Goal: Task Accomplishment & Management: Manage account settings

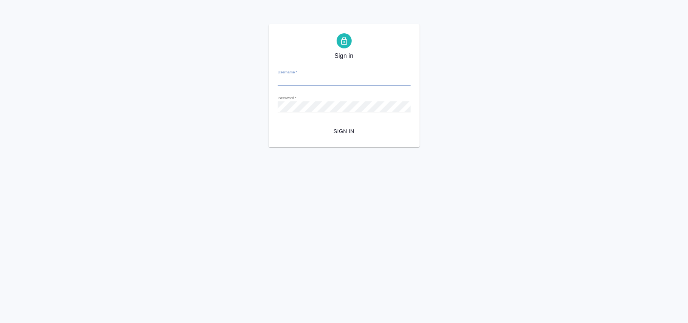
type input "n.fokina@awatera.com"
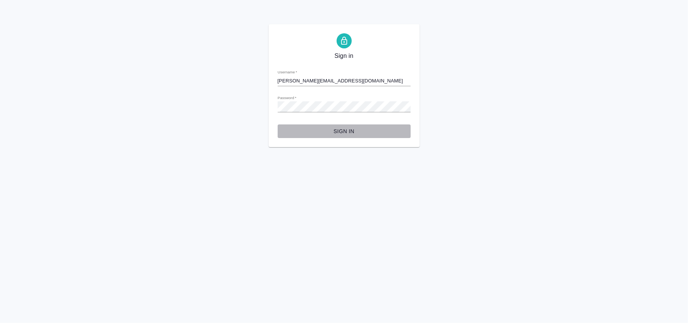
click at [347, 133] on span "Sign in" at bounding box center [344, 131] width 121 height 9
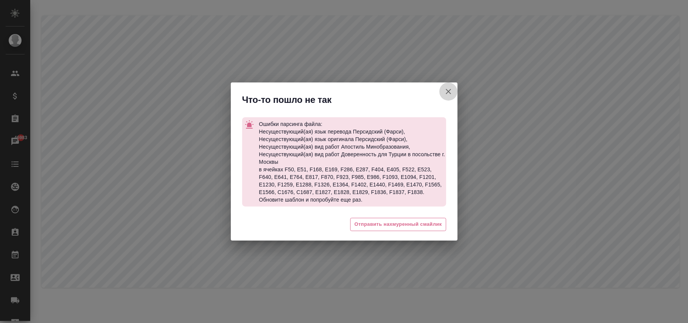
click at [447, 92] on icon "button" at bounding box center [448, 91] width 9 height 9
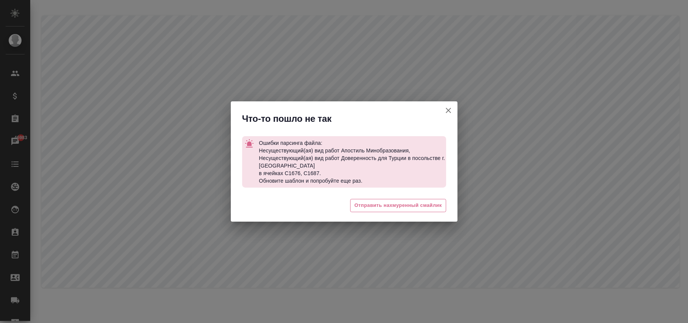
click at [448, 111] on icon "button" at bounding box center [448, 110] width 5 height 5
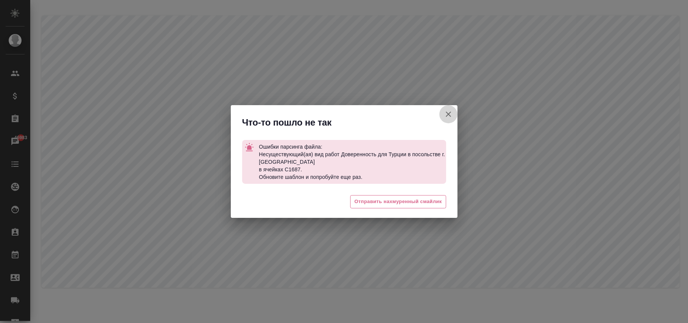
click at [450, 113] on icon "button" at bounding box center [448, 113] width 5 height 5
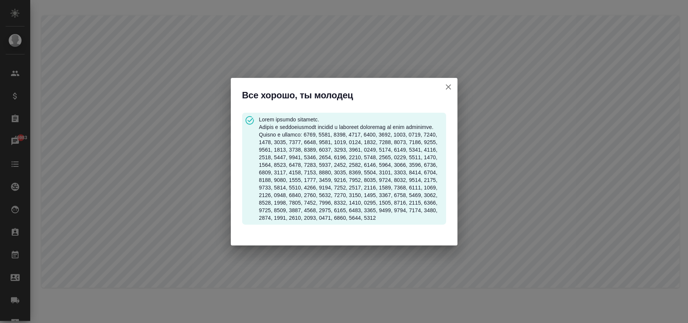
click at [451, 83] on icon "button" at bounding box center [448, 86] width 9 height 9
